Goal: Find specific page/section: Find specific page/section

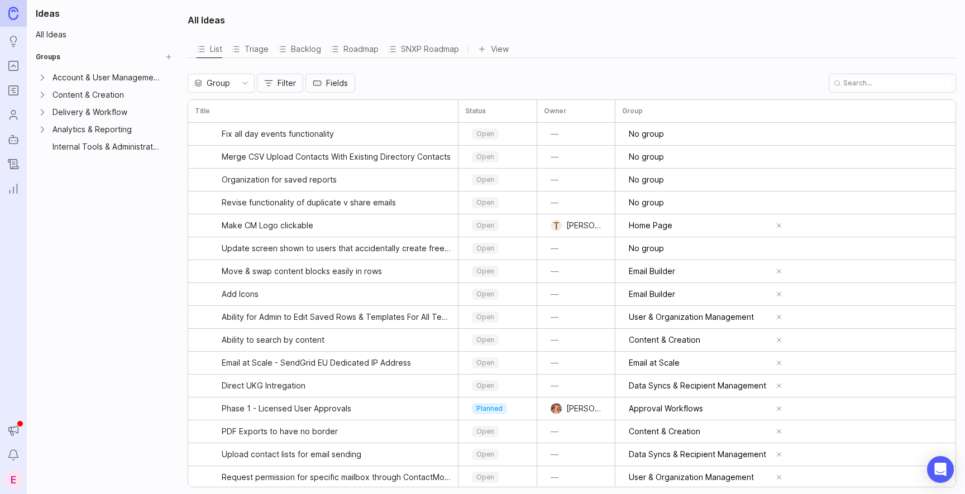
click at [15, 61] on rect "Portal" at bounding box center [13, 65] width 9 height 9
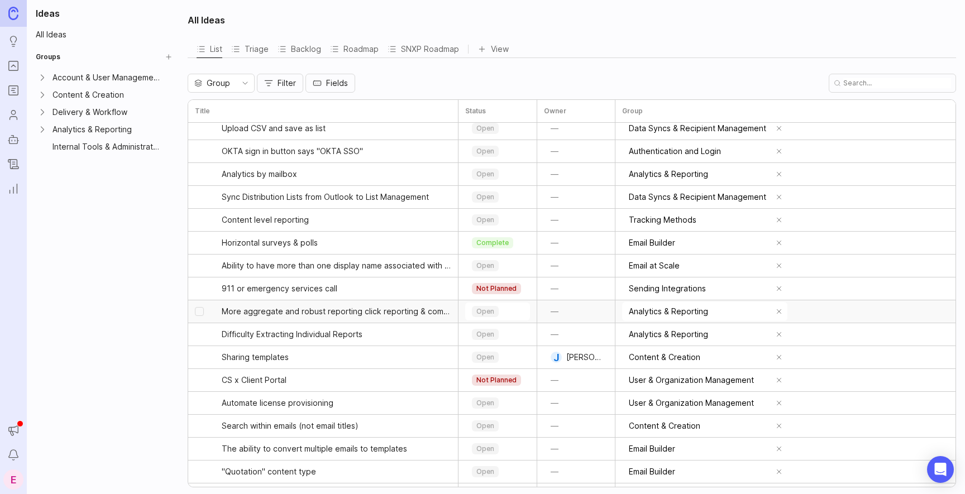
scroll to position [7331, 0]
